Goal: Information Seeking & Learning: Learn about a topic

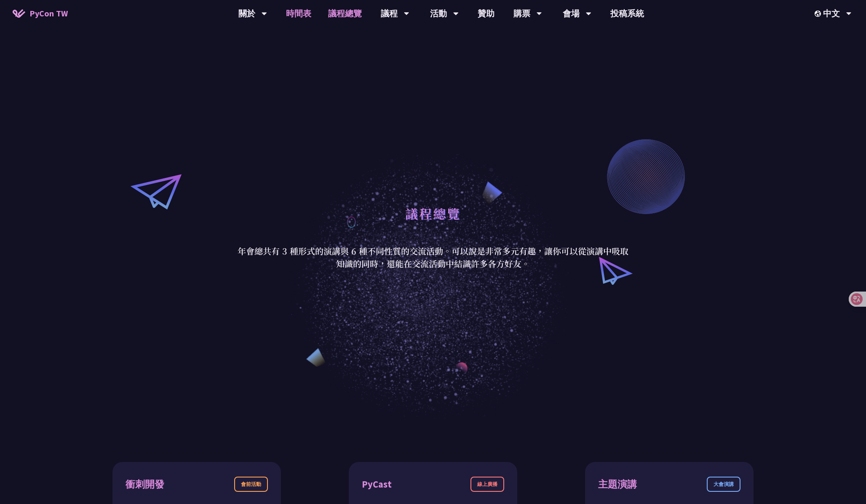
click at [298, 13] on link "時間表" at bounding box center [298, 13] width 42 height 27
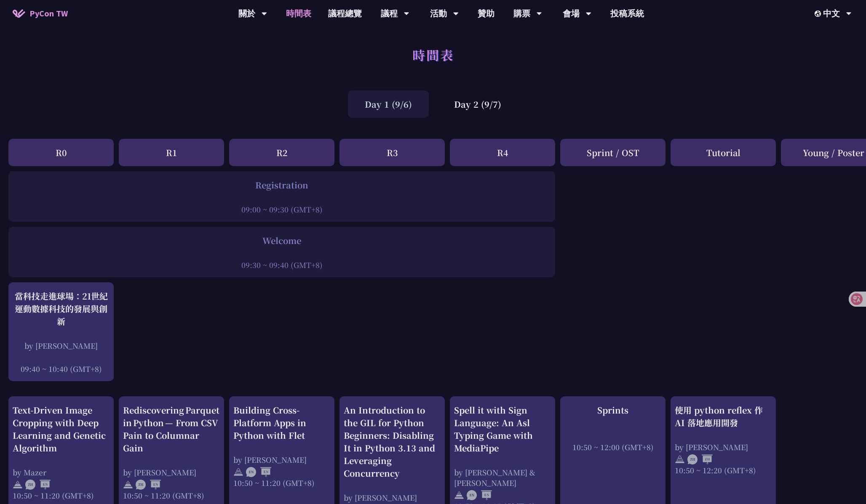
scroll to position [310, 0]
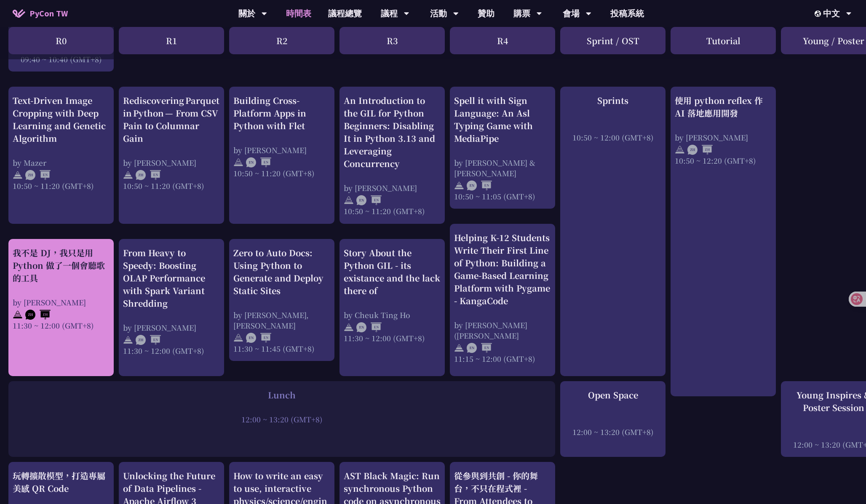
click at [67, 277] on div "我不是 DJ，我只是用 Python 做了一個會聽歌的工具" at bounding box center [61, 266] width 97 height 38
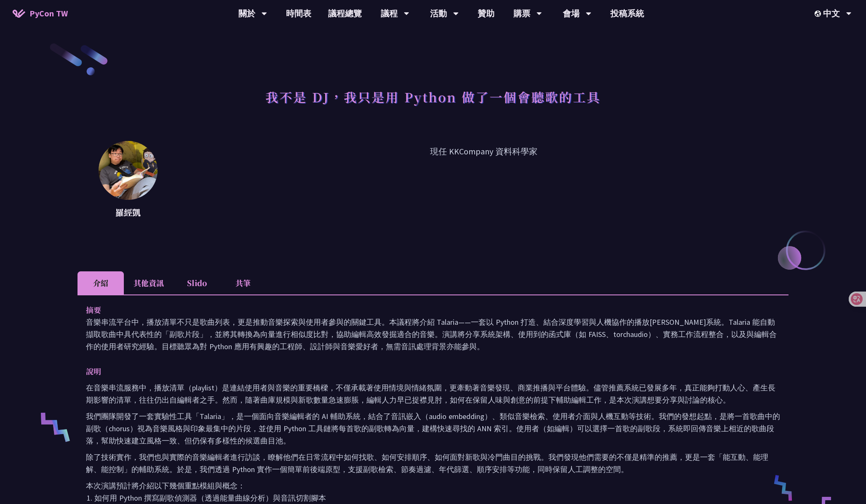
click at [247, 288] on li "共筆" at bounding box center [243, 283] width 46 height 23
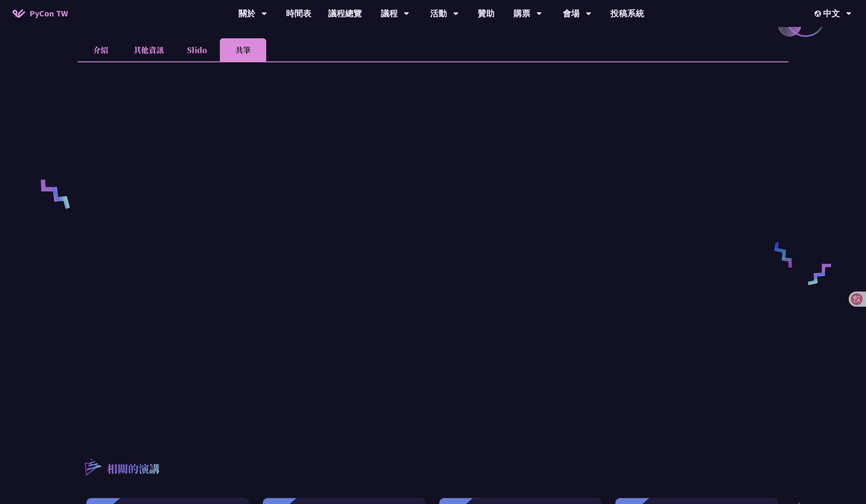
scroll to position [242, 0]
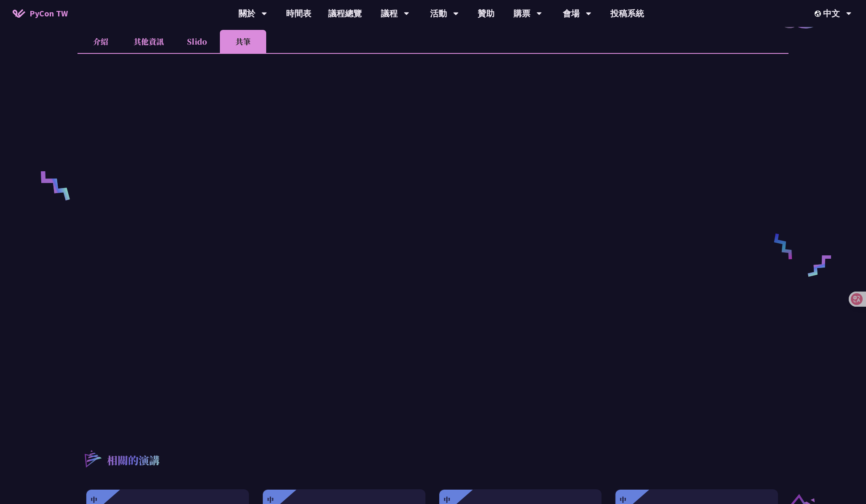
click at [347, 426] on div "我不是 DJ，我只是用 Python 做了一個會聽歌的工具 [PERSON_NAME]凱 現任 KKCompany 資料科學家 介紹 其他資訊 Slido 共…" at bounding box center [432, 233] width 711 height 867
click at [204, 38] on li "Slido" at bounding box center [196, 41] width 46 height 23
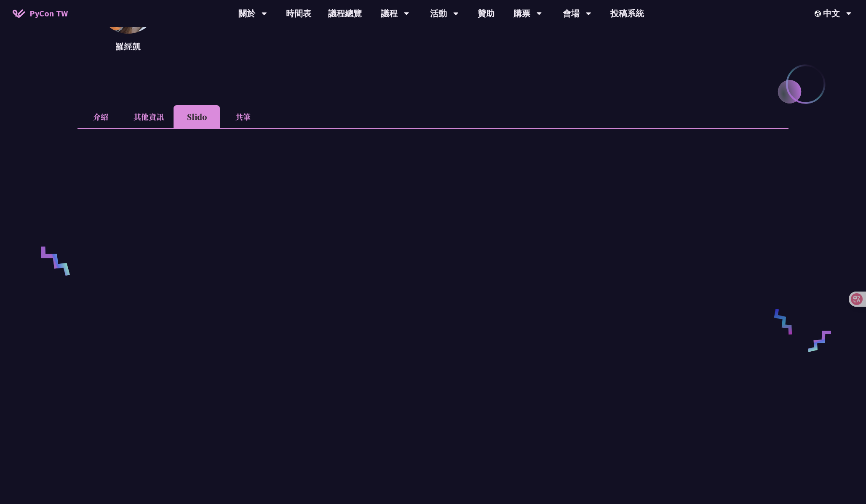
scroll to position [174, 0]
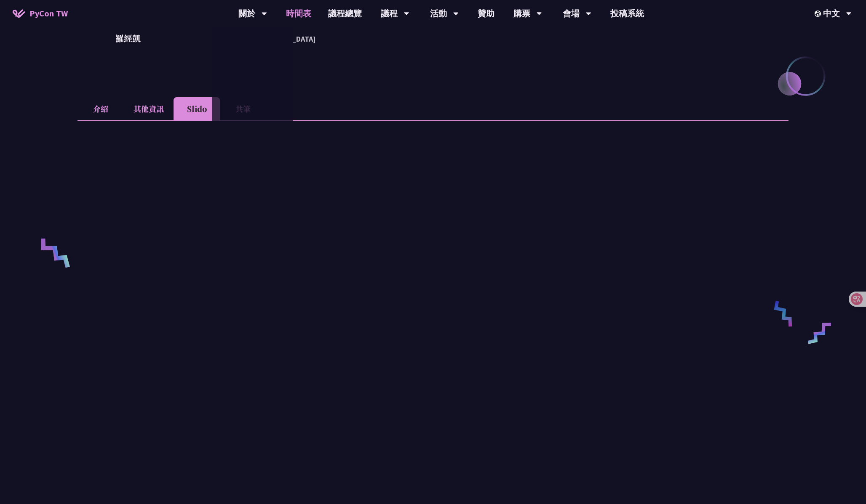
click at [296, 12] on link "時間表" at bounding box center [298, 13] width 42 height 27
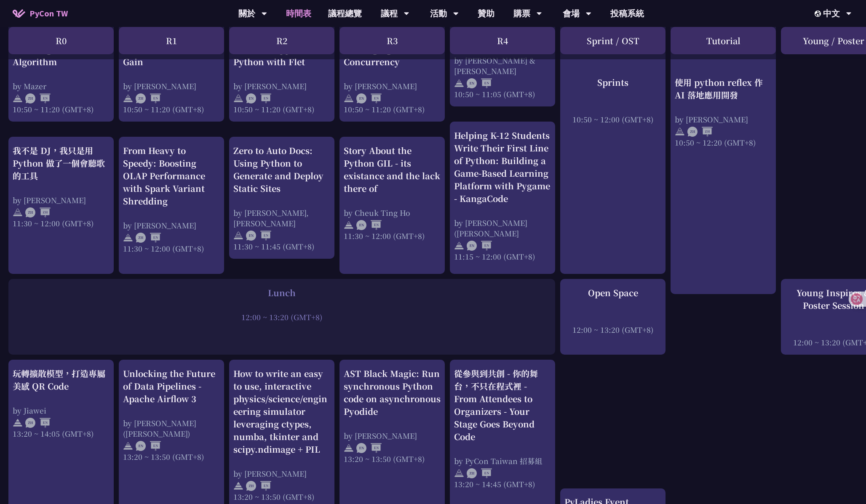
scroll to position [416, 0]
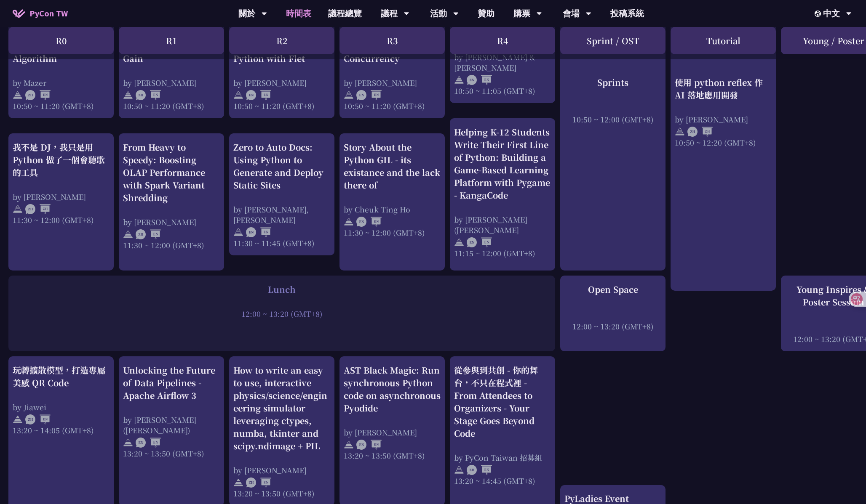
click at [197, 351] on div "An Introduction to the GIL for Python Beginners: Disabling It in Python 3.13 an…" at bounding box center [447, 430] width 894 height 1349
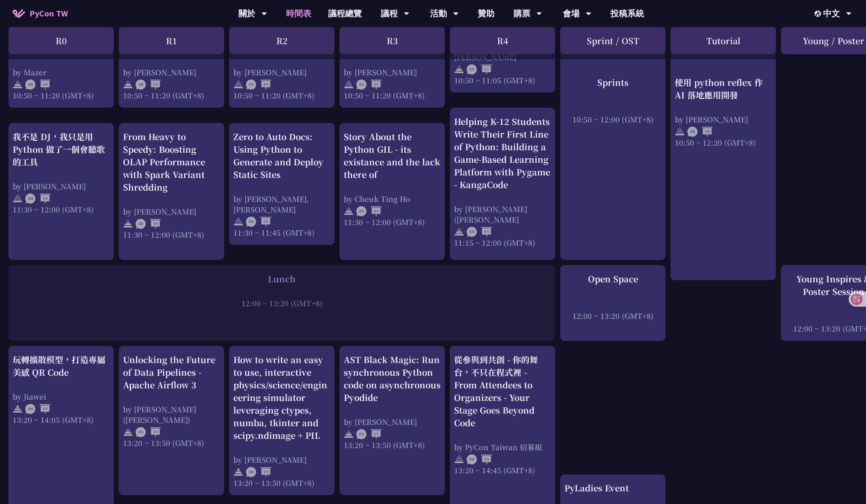
scroll to position [426, 0]
